Goal: Check status: Check status

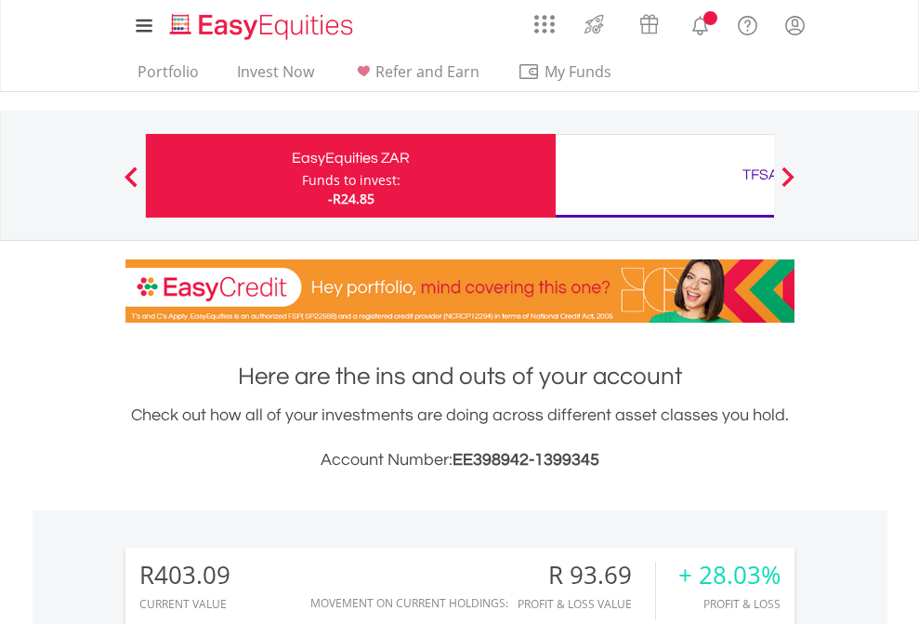
scroll to position [178, 292]
click at [302, 176] on div "Funds to invest:" at bounding box center [351, 180] width 99 height 19
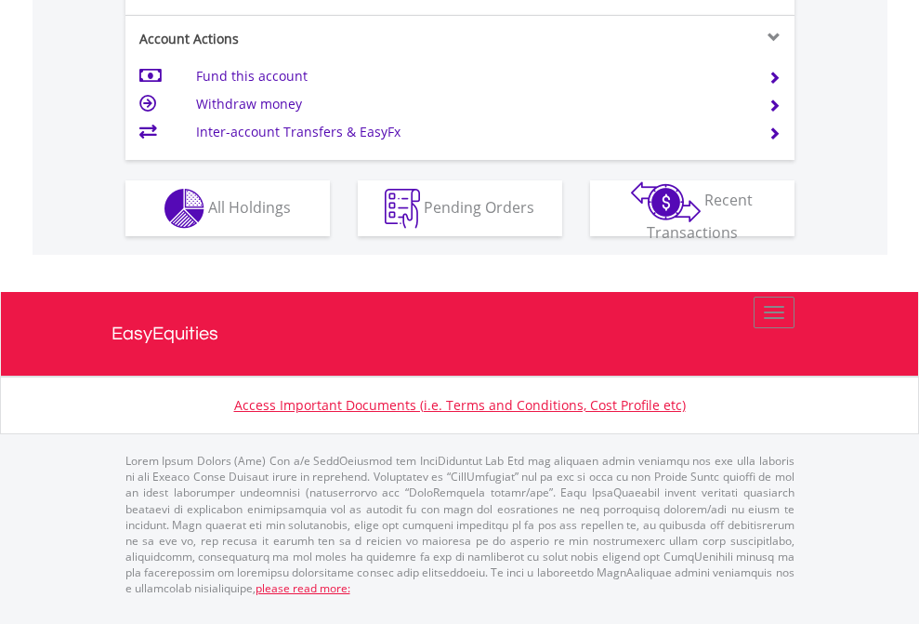
scroll to position [1782, 0]
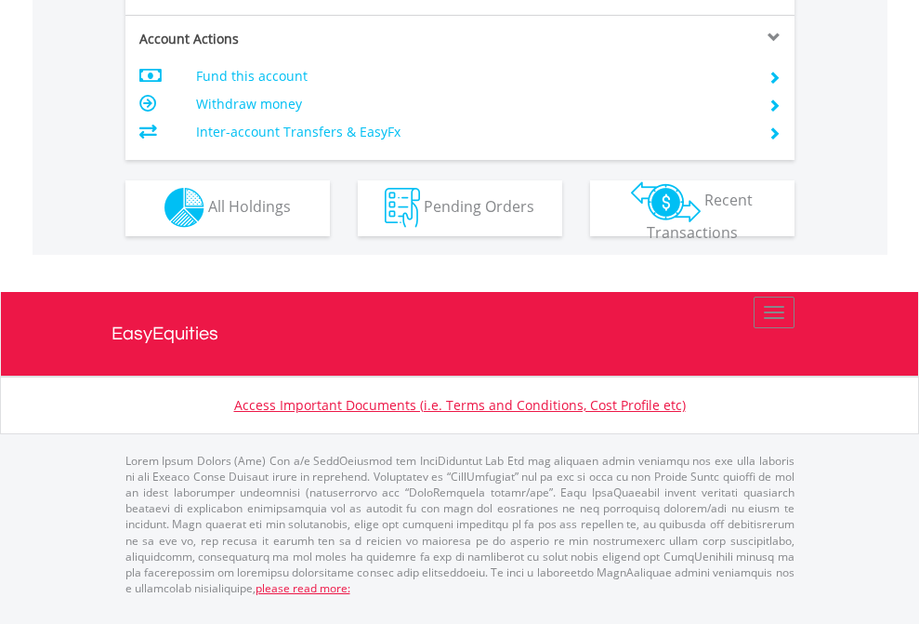
scroll to position [1738, 0]
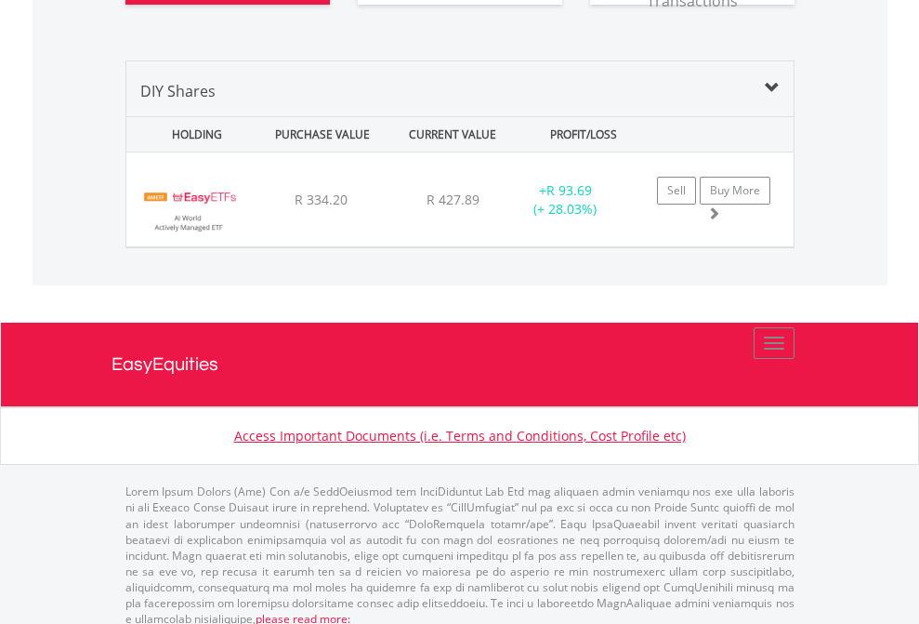
scroll to position [2142, 0]
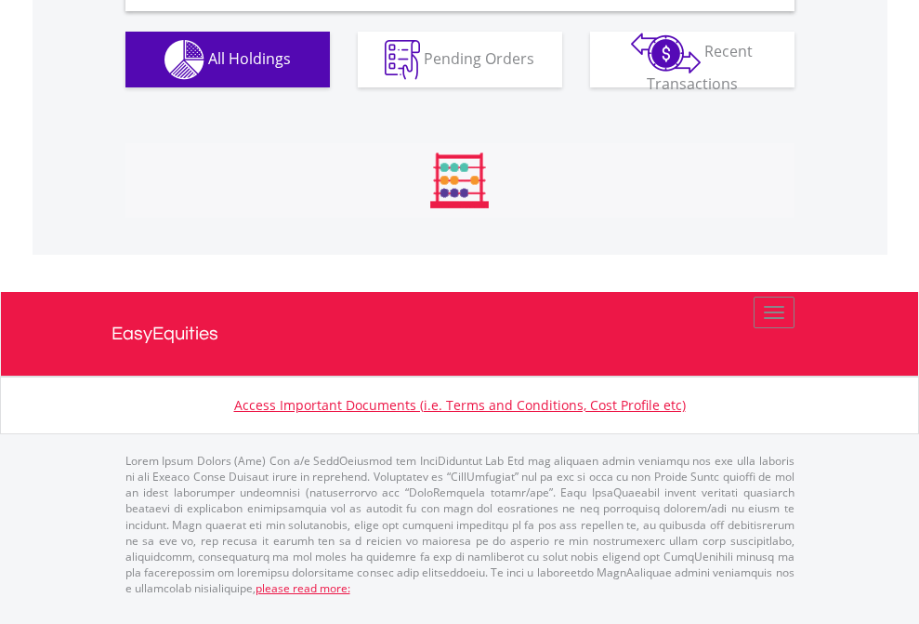
scroll to position [1797, 0]
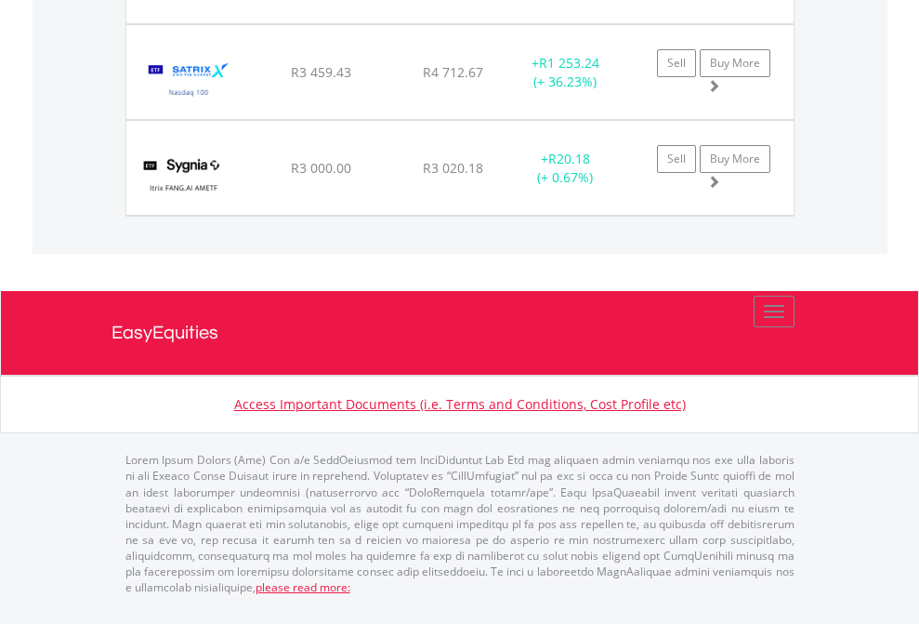
scroll to position [134, 0]
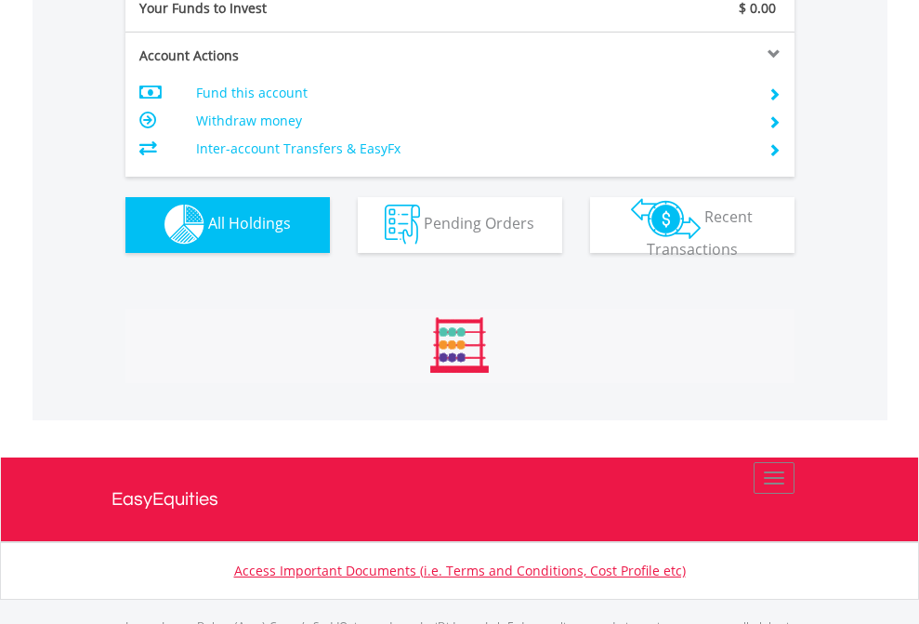
scroll to position [1841, 0]
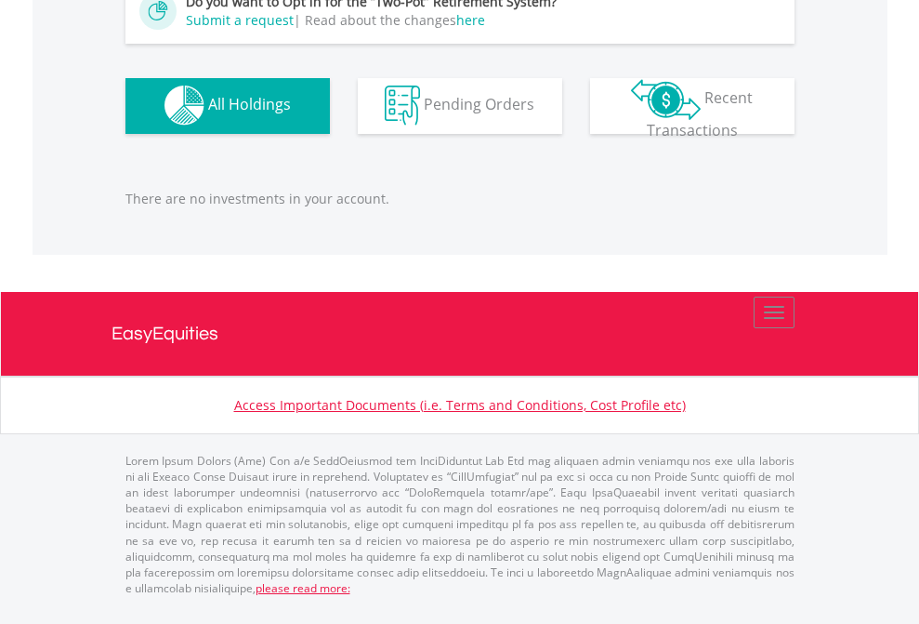
scroll to position [1841, 0]
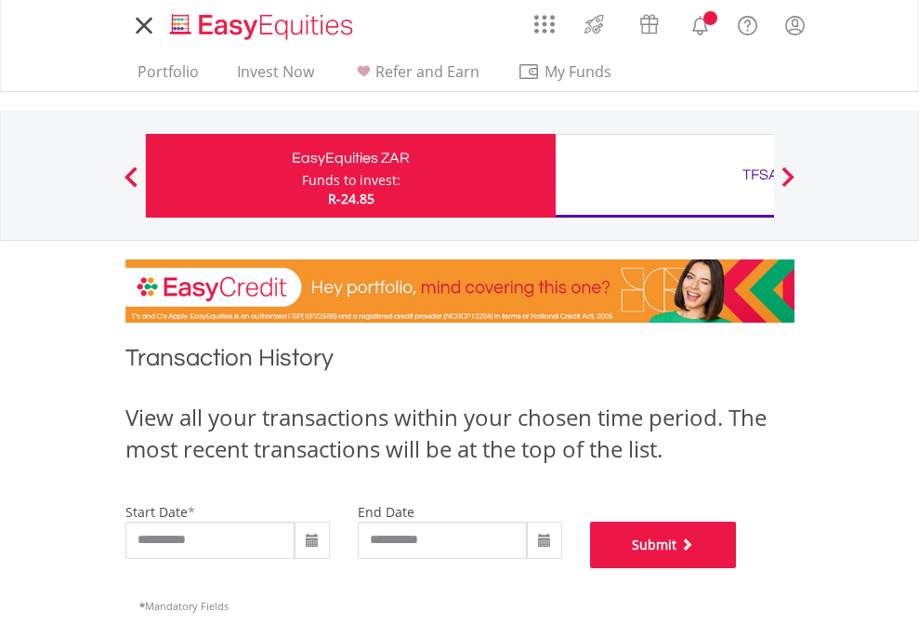
click at [737, 568] on button "Submit" at bounding box center [663, 545] width 147 height 46
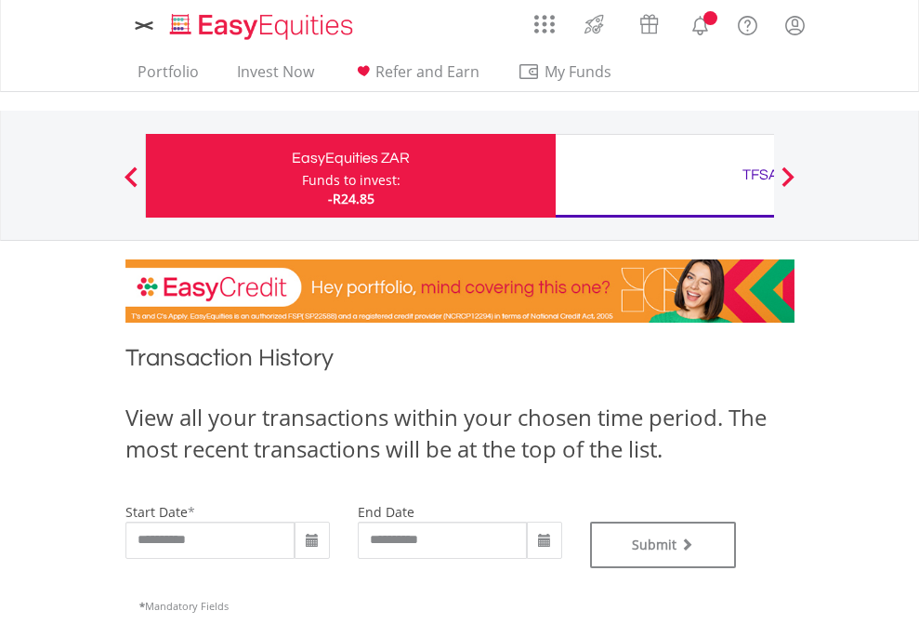
click at [665, 176] on div "TFSA" at bounding box center [761, 175] width 388 height 26
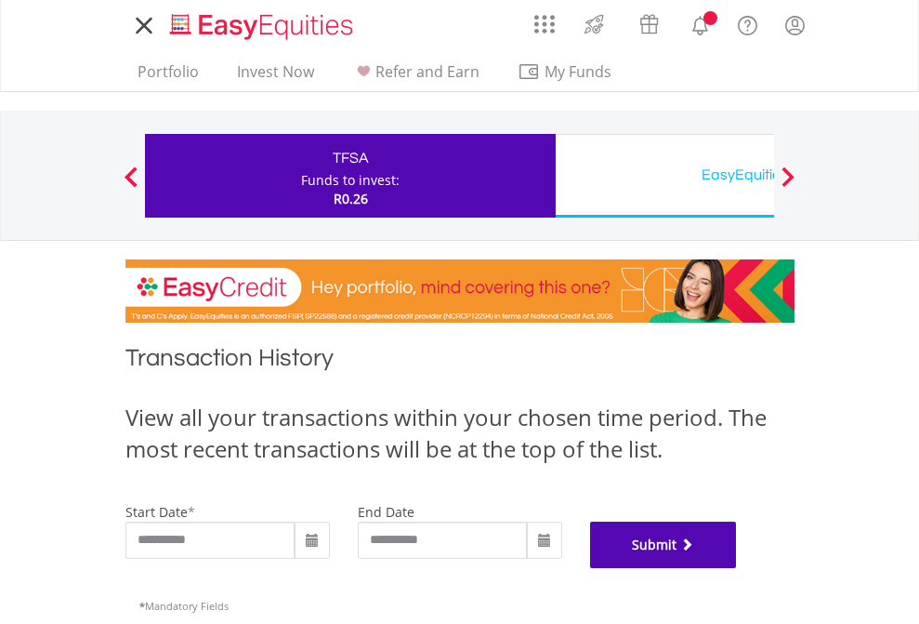
click at [737, 568] on button "Submit" at bounding box center [663, 545] width 147 height 46
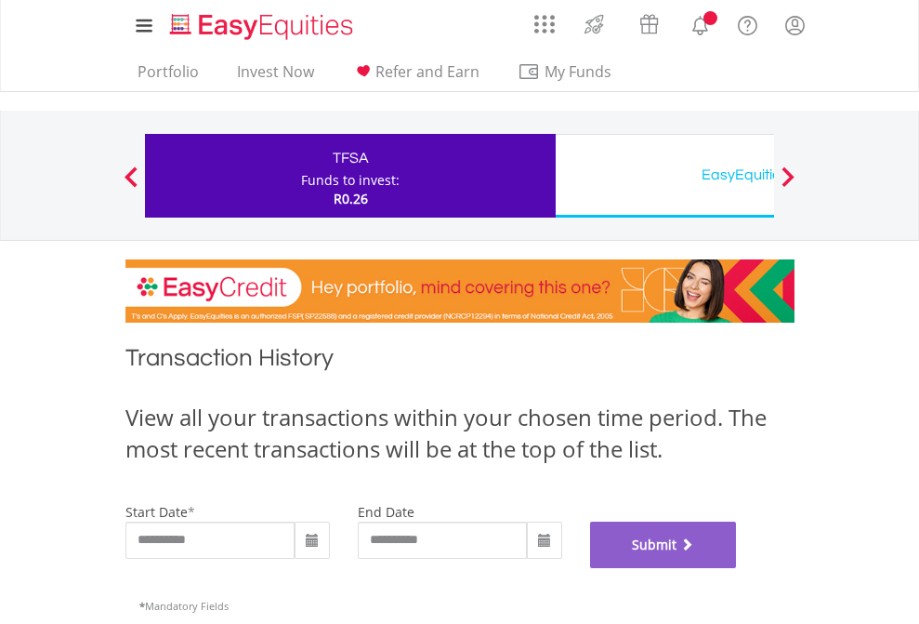
scroll to position [754, 0]
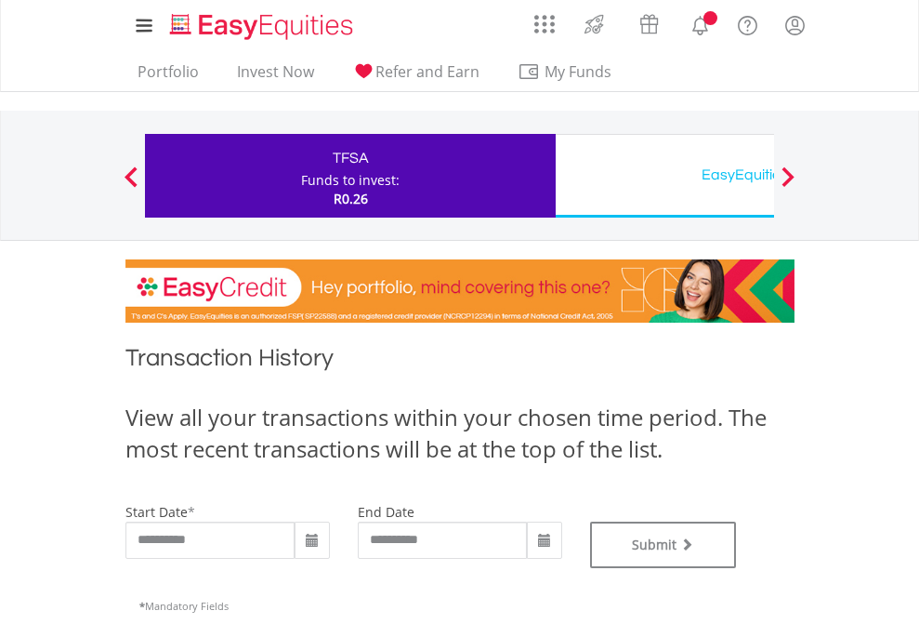
click at [665, 176] on div "EasyEquities USD" at bounding box center [761, 175] width 388 height 26
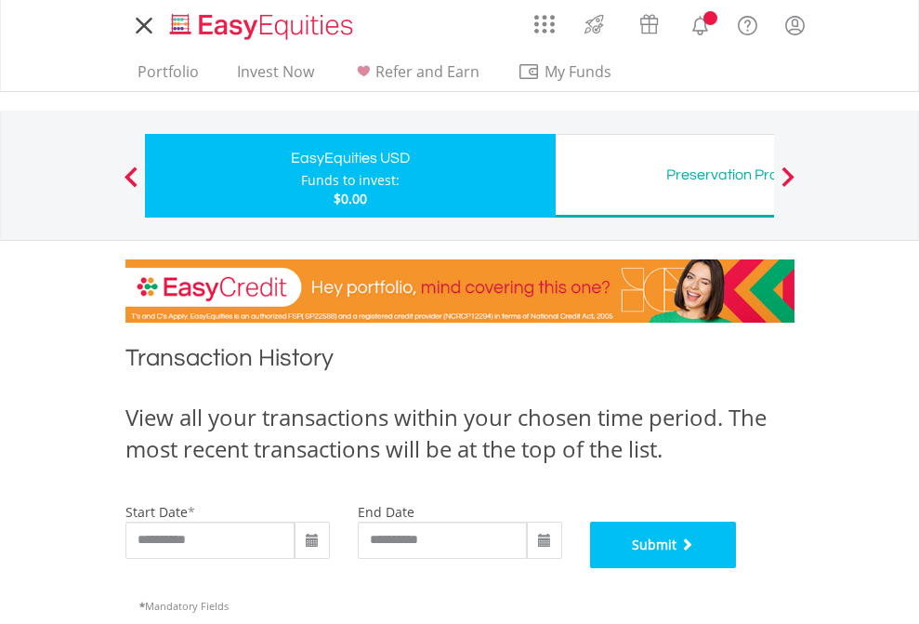
click at [737, 568] on button "Submit" at bounding box center [663, 545] width 147 height 46
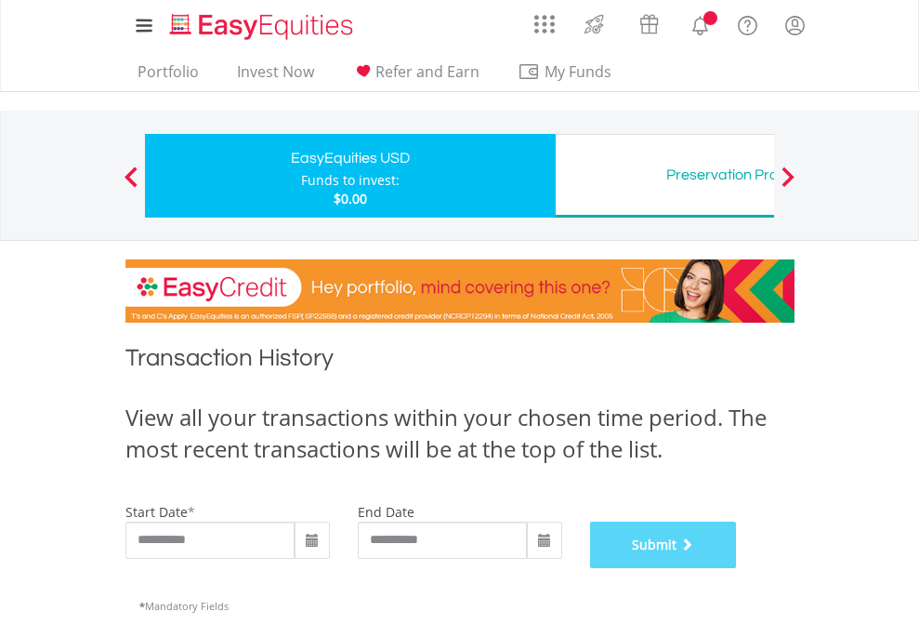
scroll to position [754, 0]
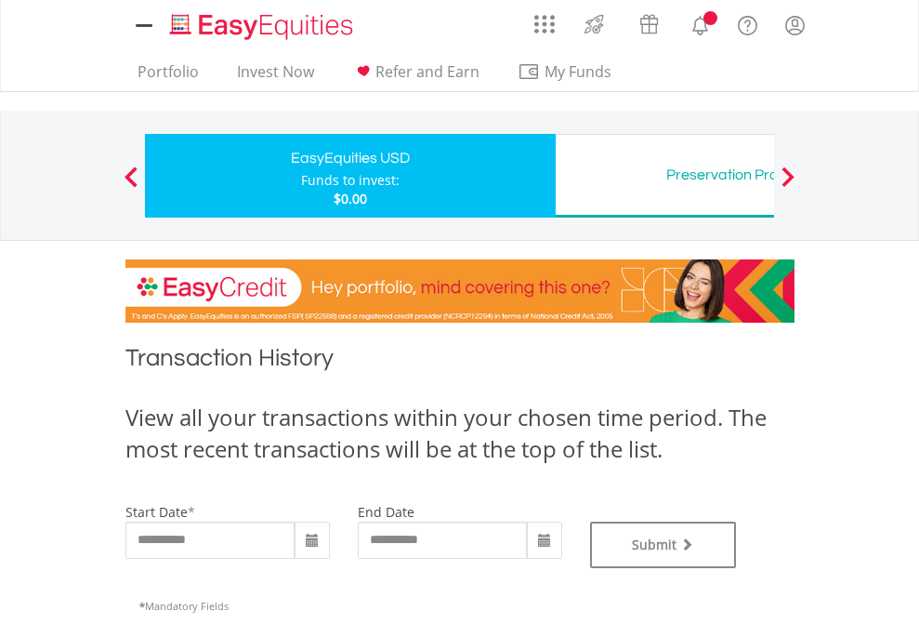
click at [665, 176] on div "Preservation Provident Fund" at bounding box center [761, 175] width 388 height 26
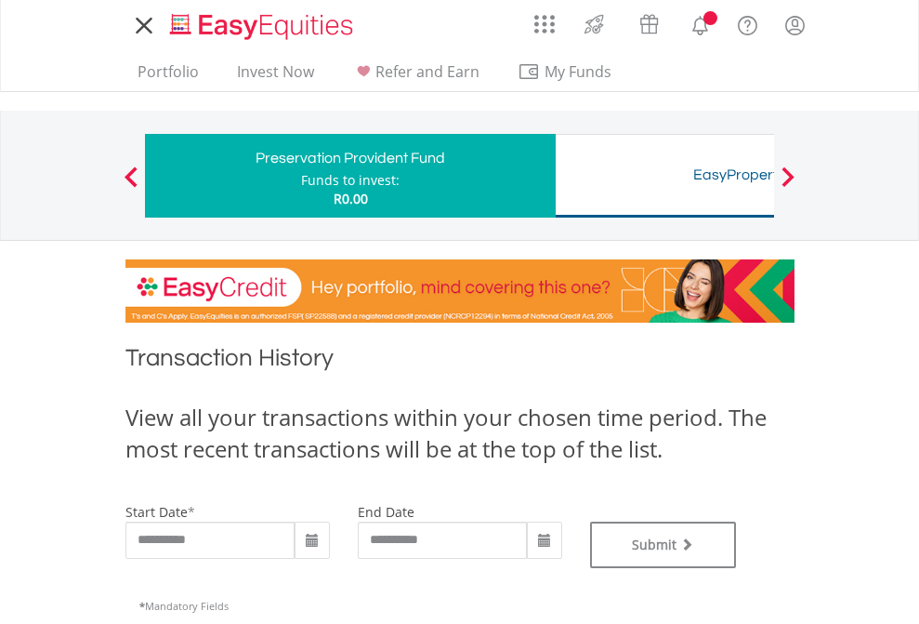
type input "**********"
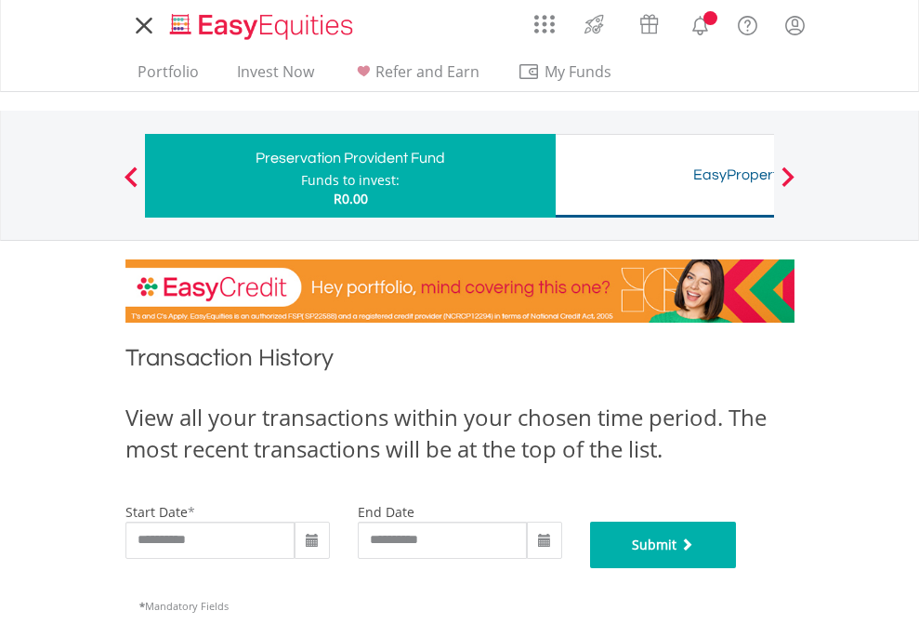
click at [737, 568] on button "Submit" at bounding box center [663, 545] width 147 height 46
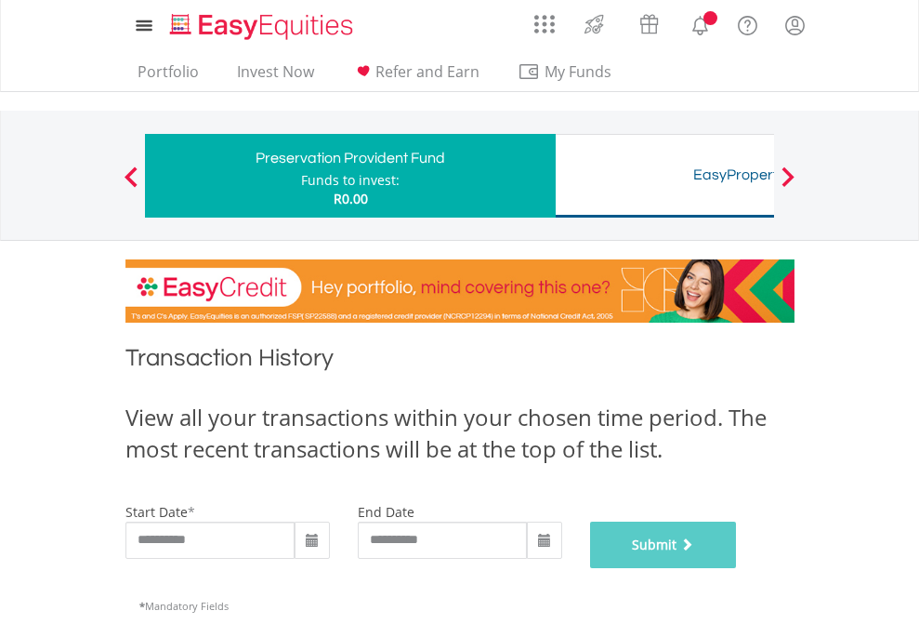
scroll to position [754, 0]
